Goal: Find contact information: Find contact information

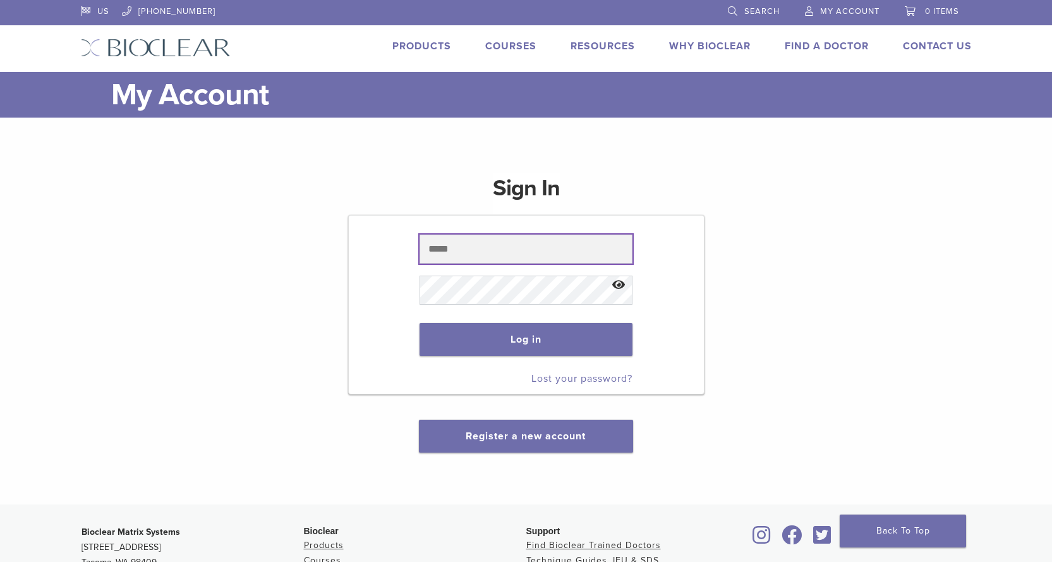
drag, startPoint x: 510, startPoint y: 258, endPoint x: 329, endPoint y: 85, distance: 250.3
click at [510, 258] on input "text" at bounding box center [526, 248] width 213 height 29
paste input "**********"
type input "**********"
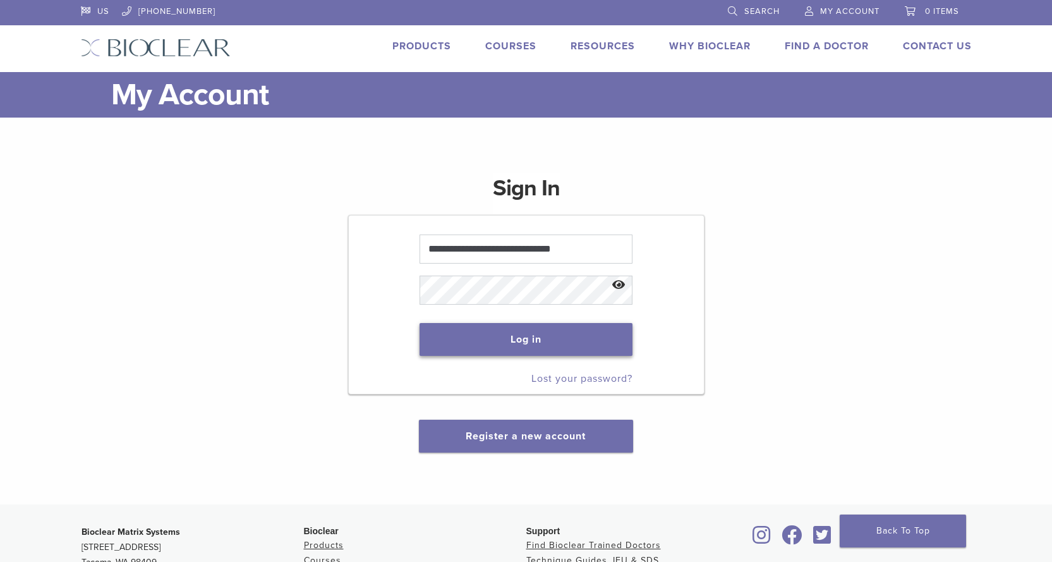
drag, startPoint x: 528, startPoint y: 336, endPoint x: 290, endPoint y: 159, distance: 296.6
click at [527, 336] on button "Log in" at bounding box center [526, 339] width 213 height 33
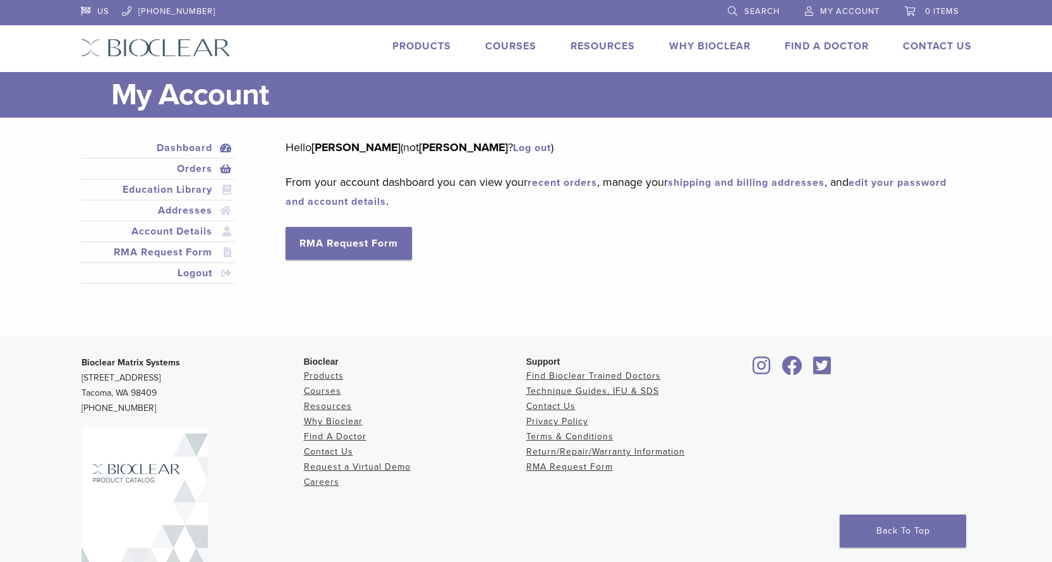
click at [203, 171] on link "Orders" at bounding box center [157, 168] width 149 height 15
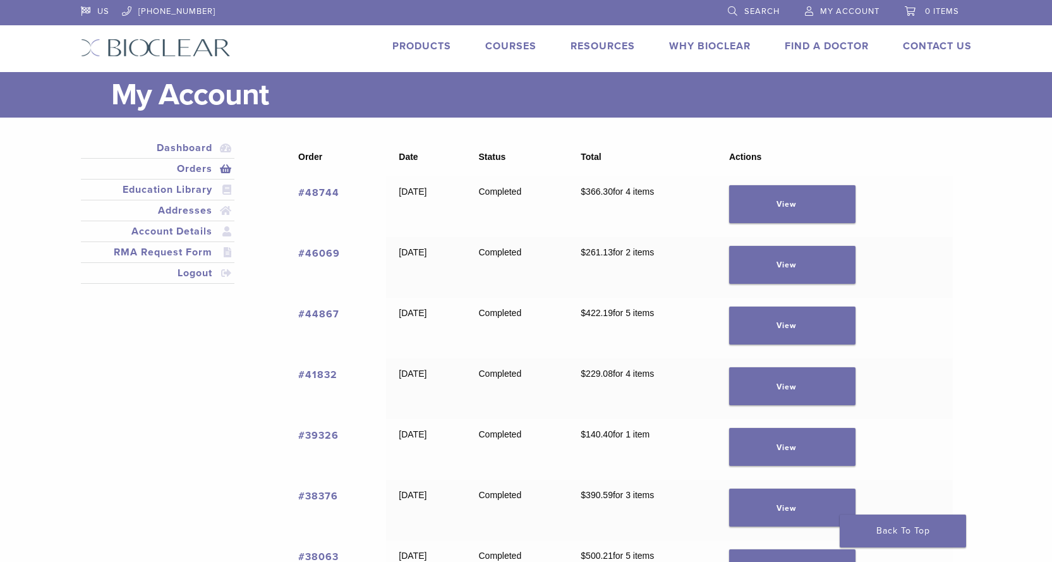
click at [822, 214] on link "View" at bounding box center [792, 204] width 126 height 38
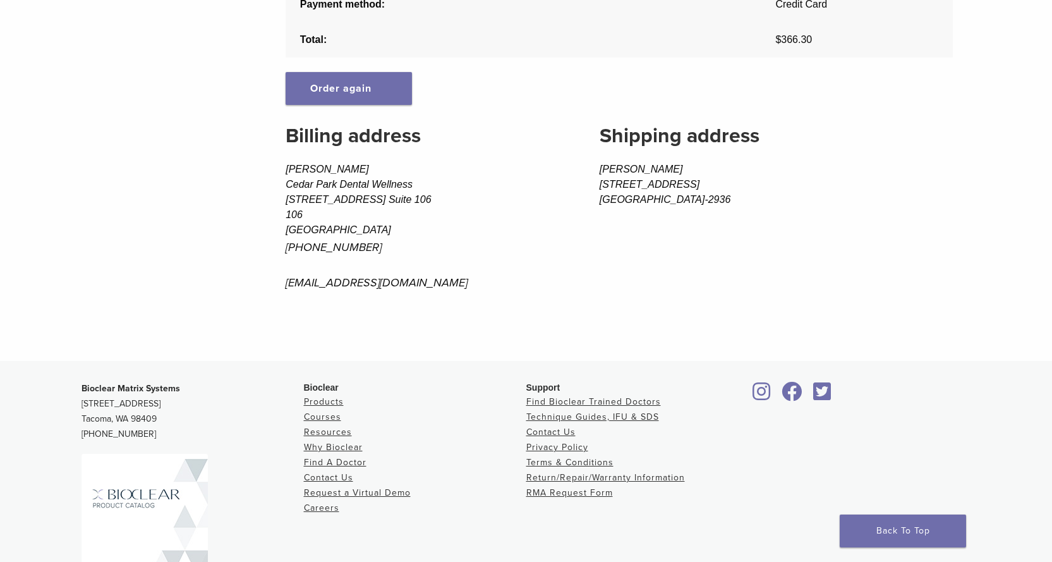
scroll to position [616, 0]
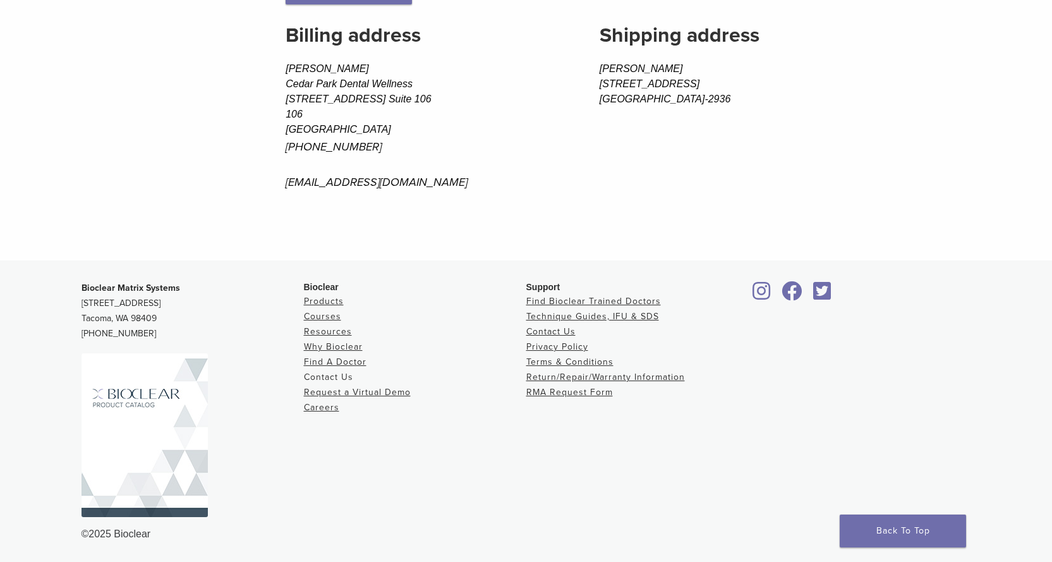
click at [332, 377] on link "Contact Us" at bounding box center [328, 377] width 49 height 11
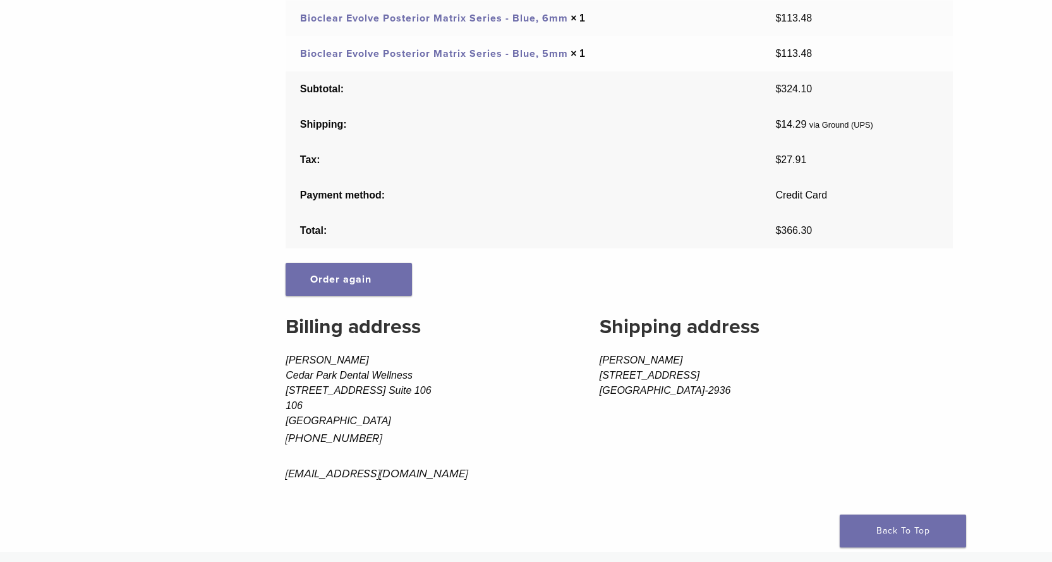
scroll to position [300, 0]
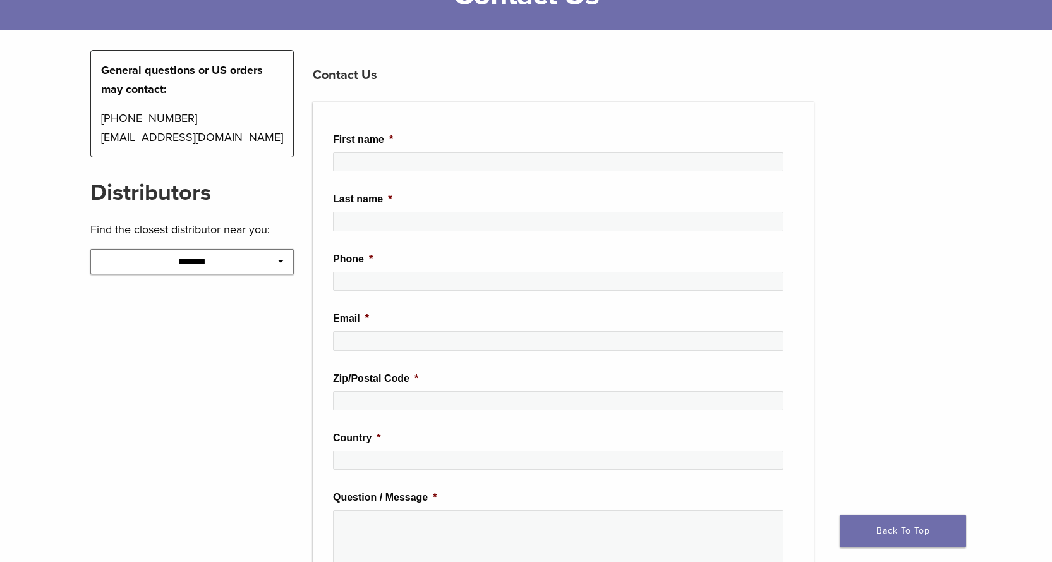
scroll to position [126, 0]
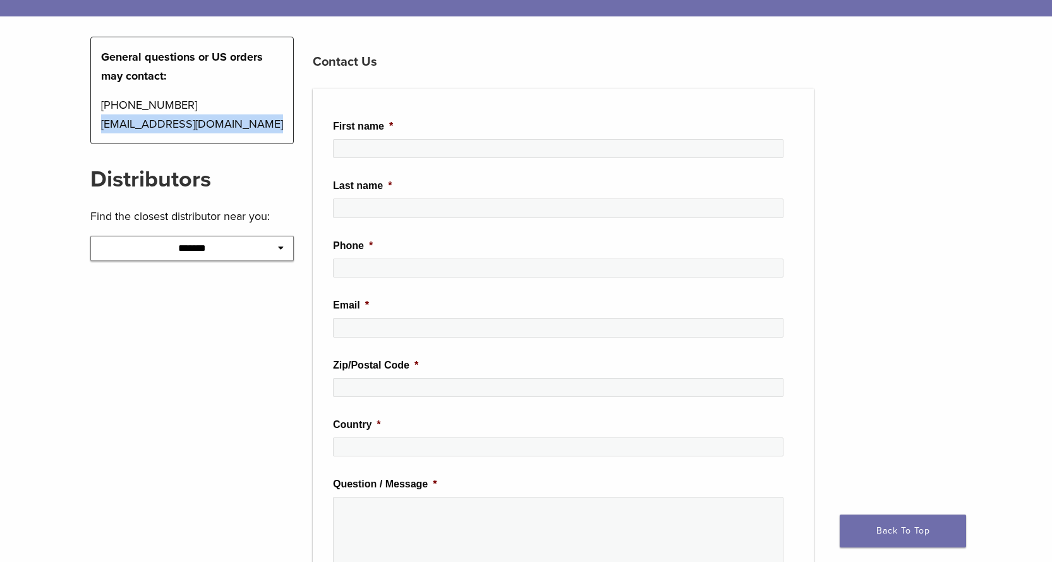
drag, startPoint x: 262, startPoint y: 131, endPoint x: 100, endPoint y: 128, distance: 161.8
click at [100, 128] on div "General questions or US orders may contact: [PHONE_NUMBER] [EMAIL_ADDRESS][DOMA…" at bounding box center [192, 90] width 204 height 107
copy p "[EMAIL_ADDRESS][DOMAIN_NAME]"
